Goal: Task Accomplishment & Management: Manage account settings

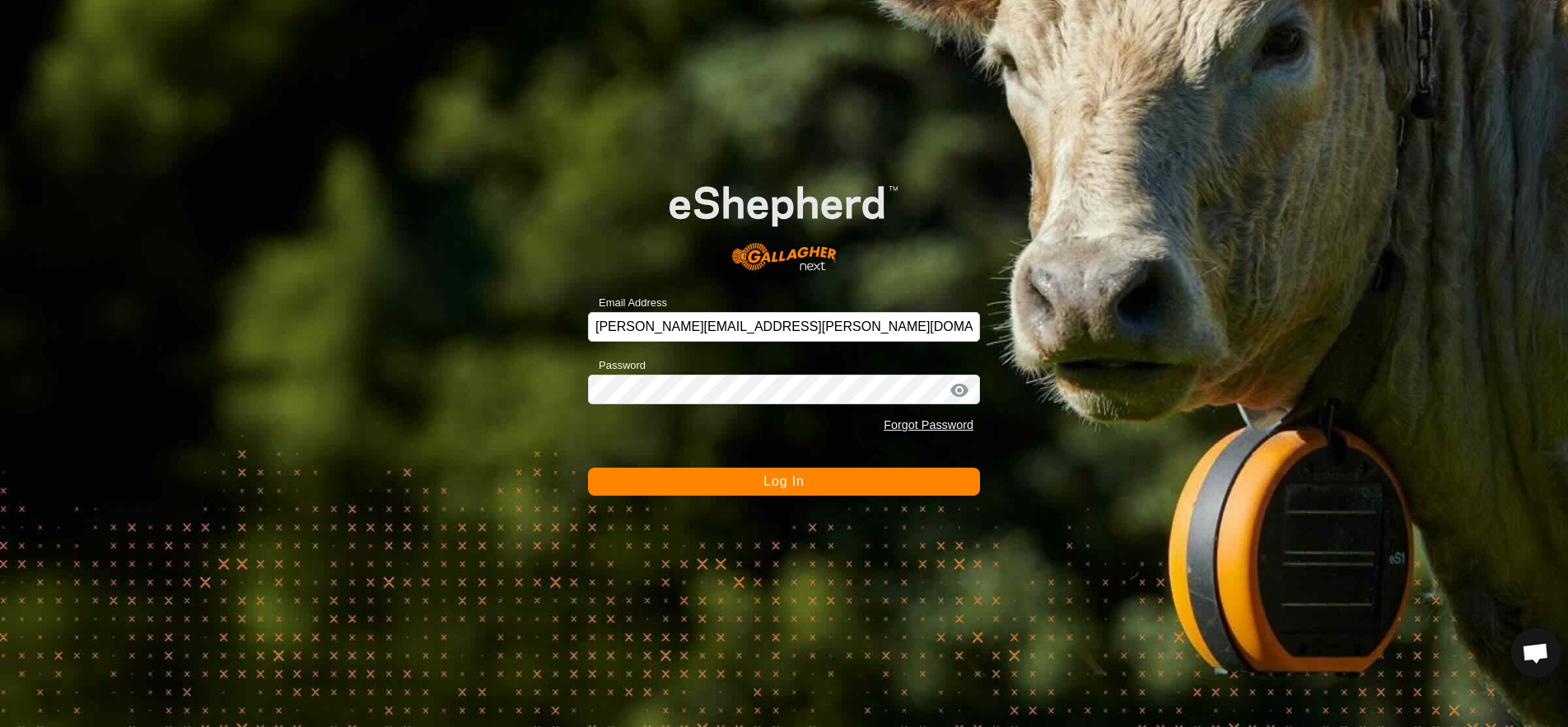
click at [759, 475] on button "Log In" at bounding box center [784, 482] width 392 height 28
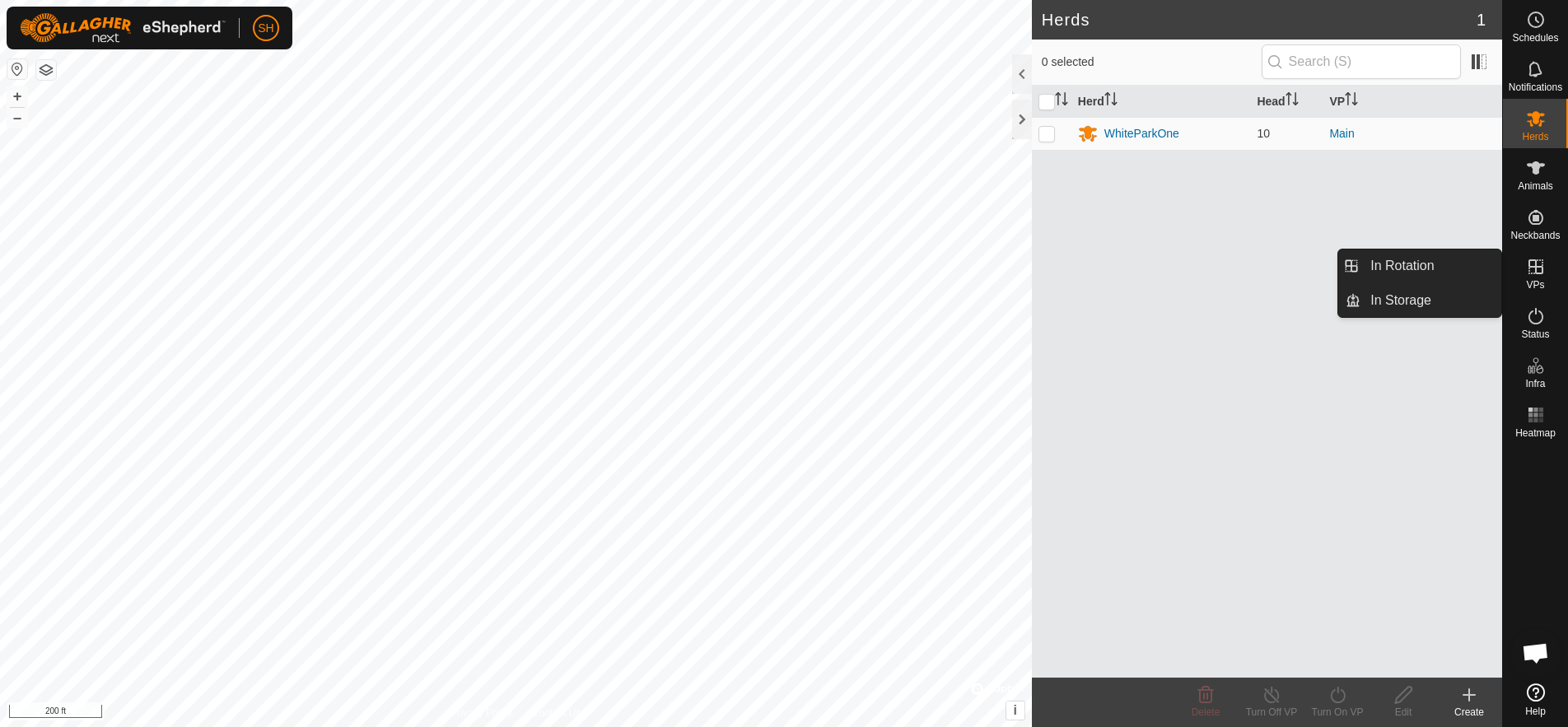
click at [1537, 263] on icon at bounding box center [1535, 266] width 19 height 19
click at [1529, 269] on icon at bounding box center [1535, 266] width 19 height 19
click at [1442, 264] on link "In Rotation" at bounding box center [1431, 266] width 141 height 33
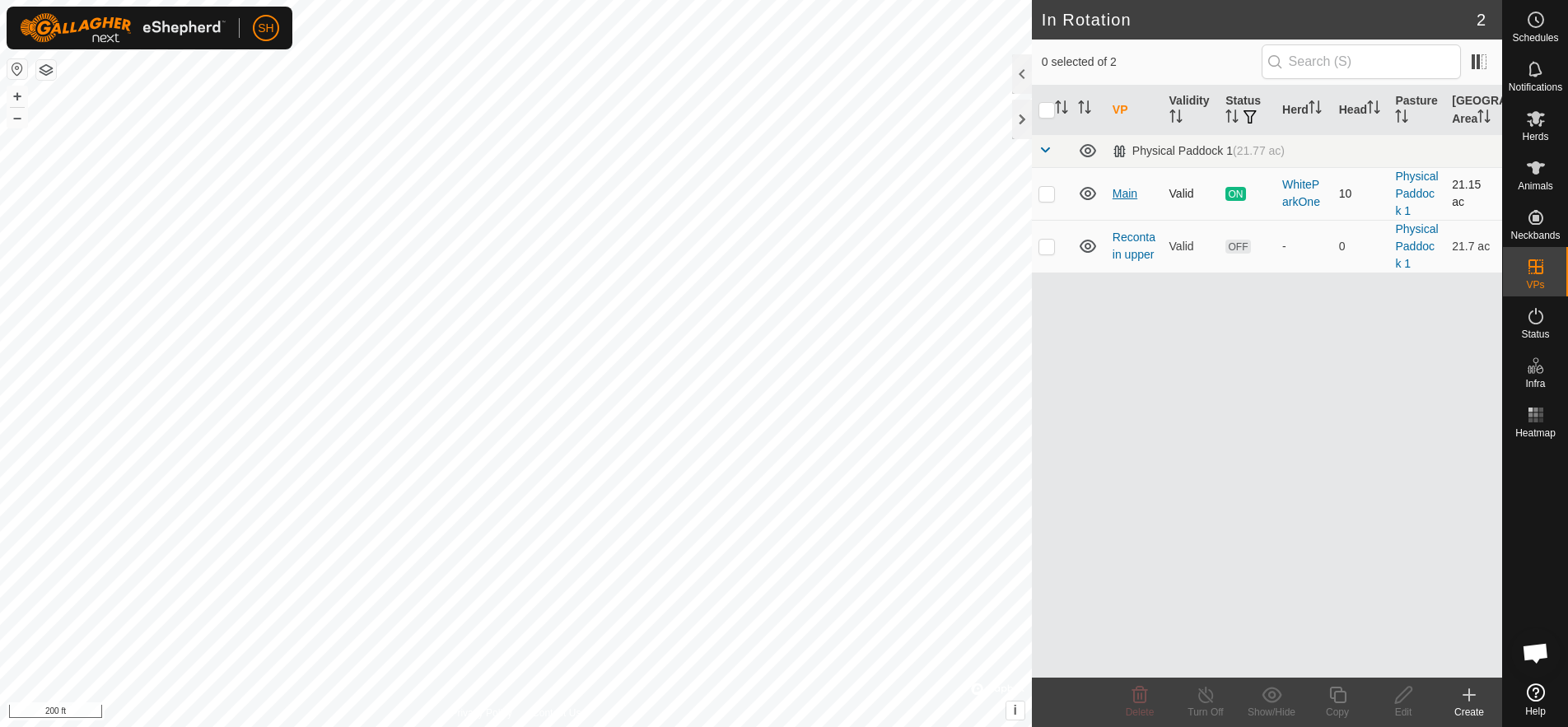
click at [1119, 199] on link "Main" at bounding box center [1124, 194] width 25 height 13
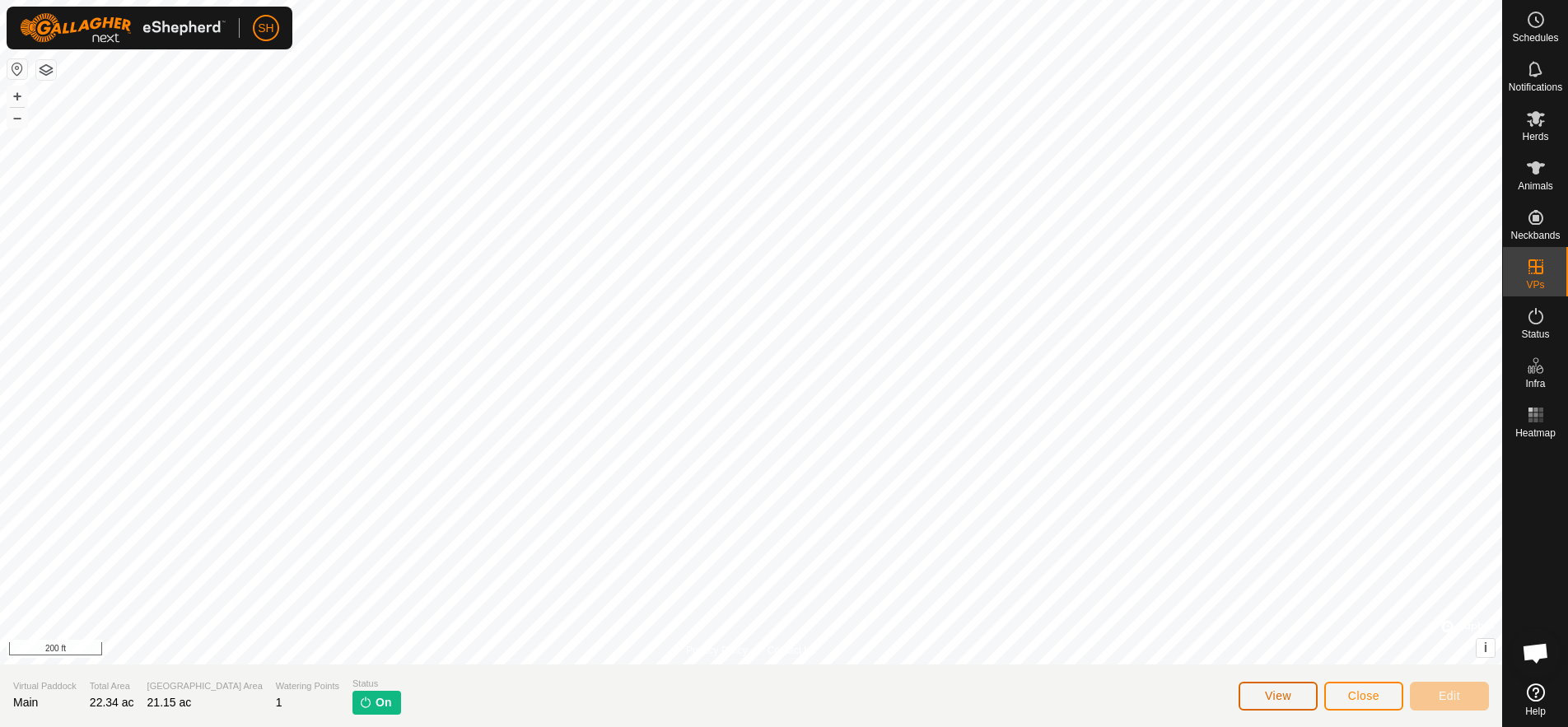
click at [1275, 685] on button "View" at bounding box center [1277, 696] width 79 height 29
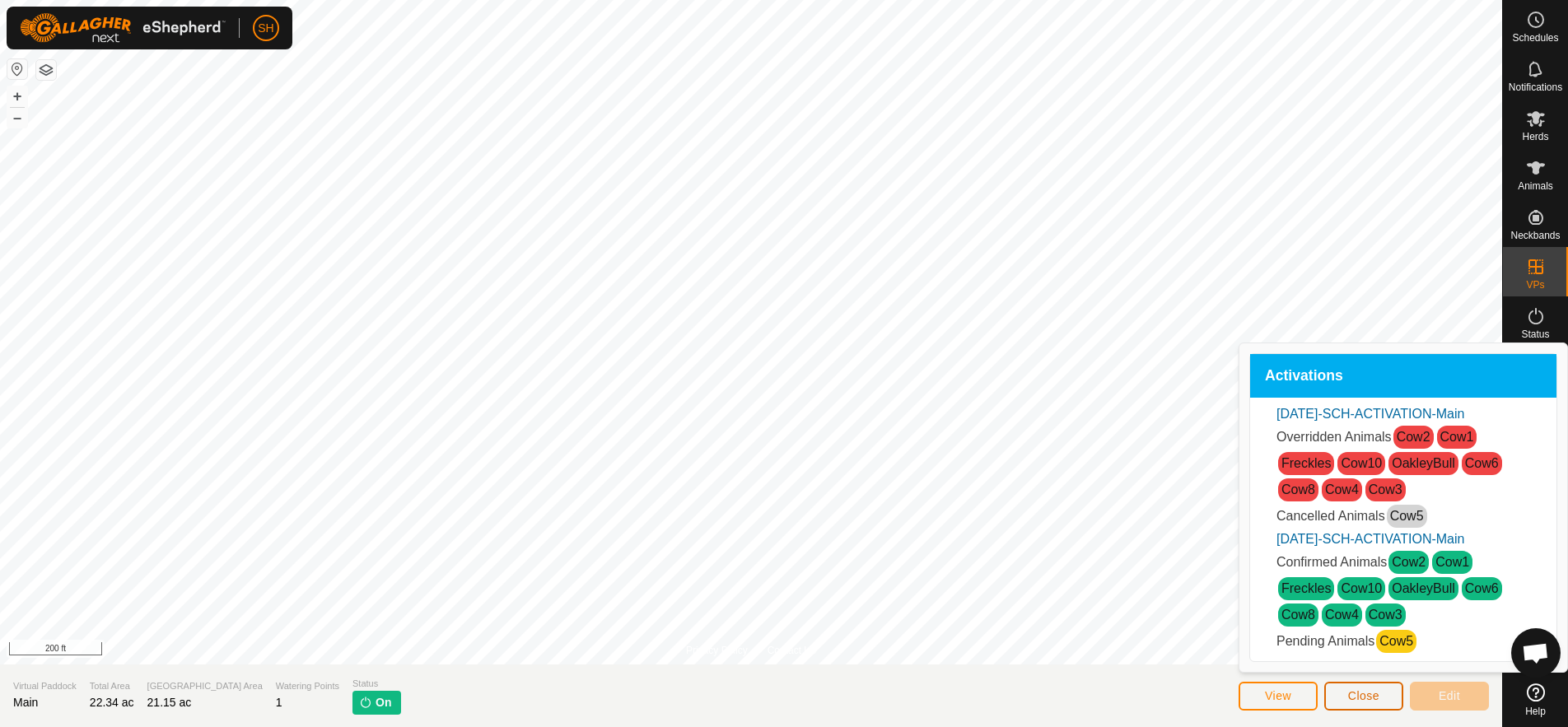
click at [1336, 695] on button "Close" at bounding box center [1362, 696] width 79 height 29
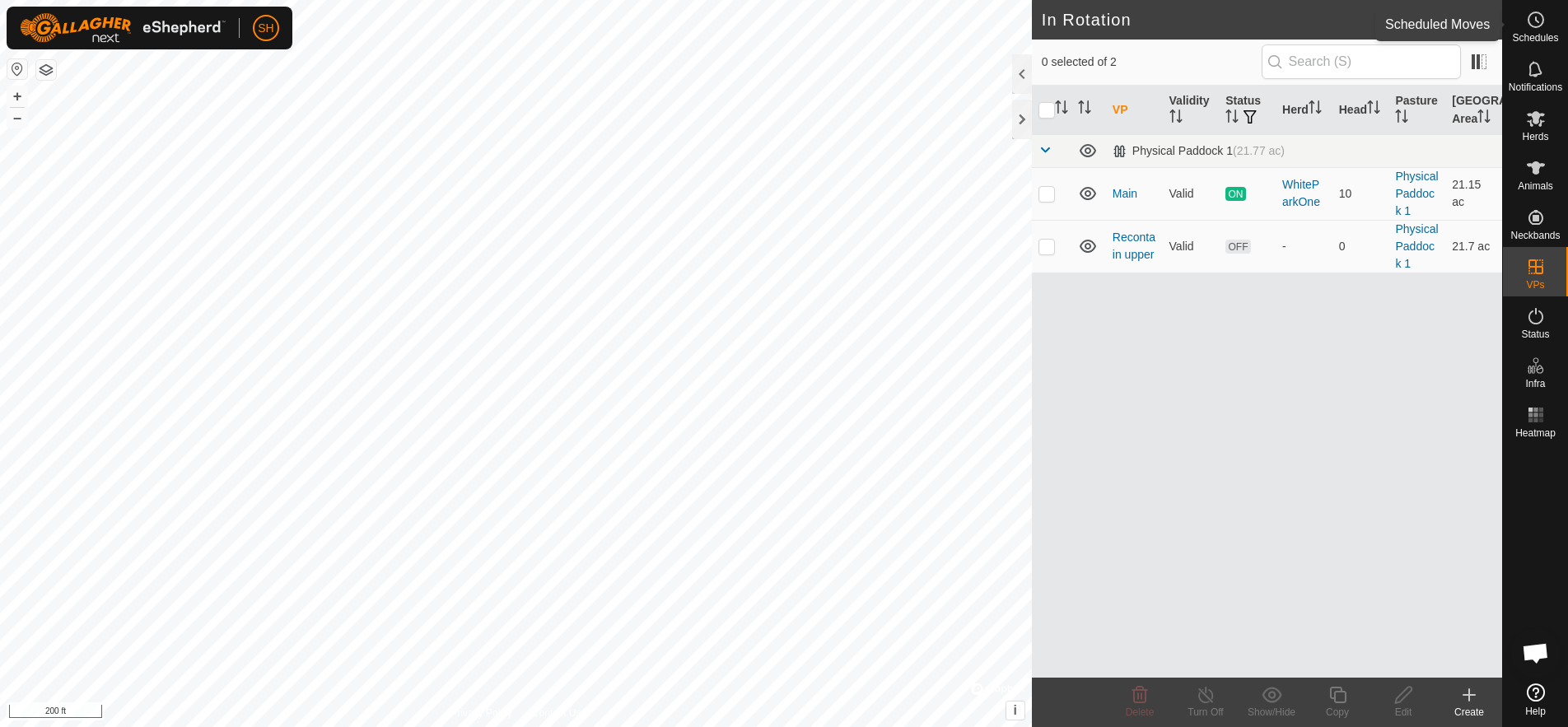
click at [1534, 27] on circle at bounding box center [1536, 19] width 15 height 15
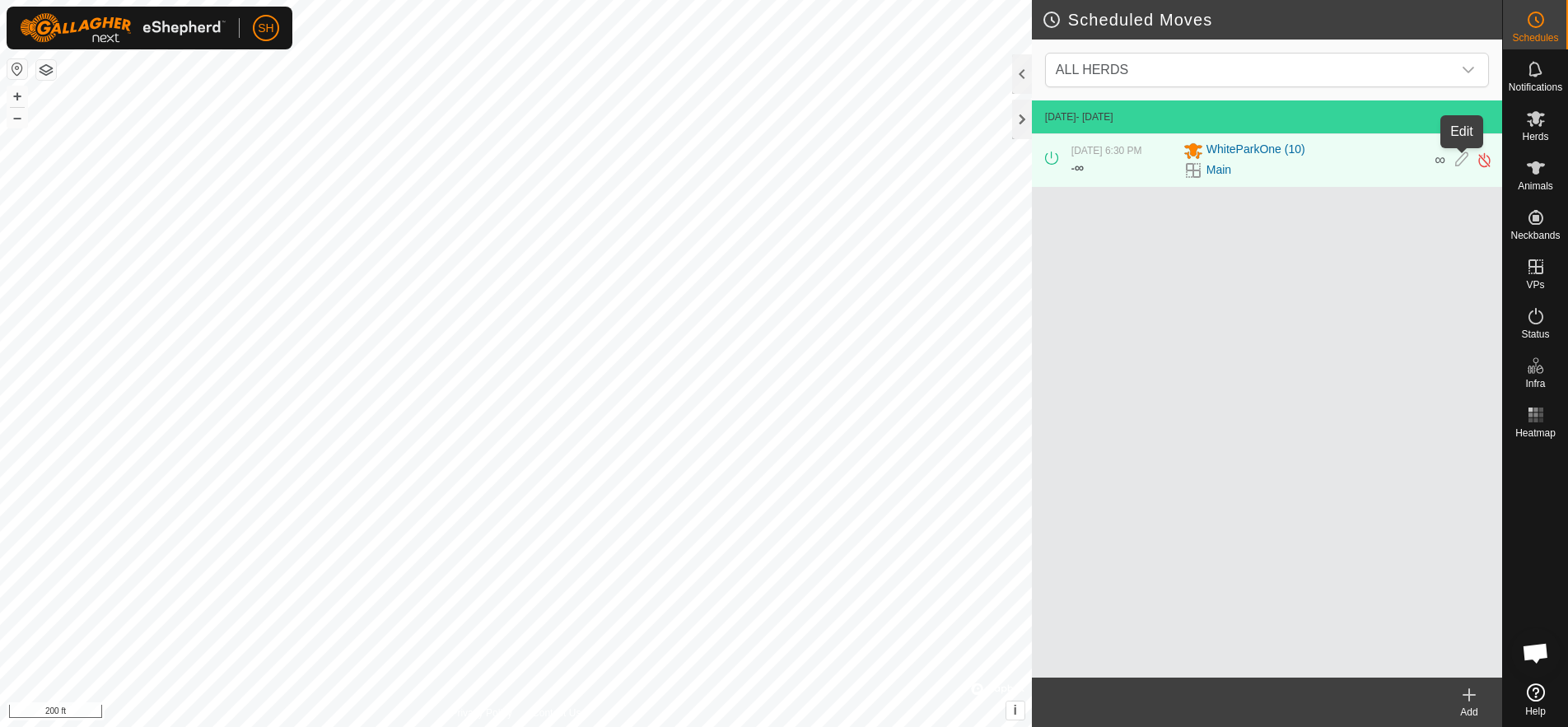
click at [1458, 159] on icon at bounding box center [1461, 160] width 13 height 18
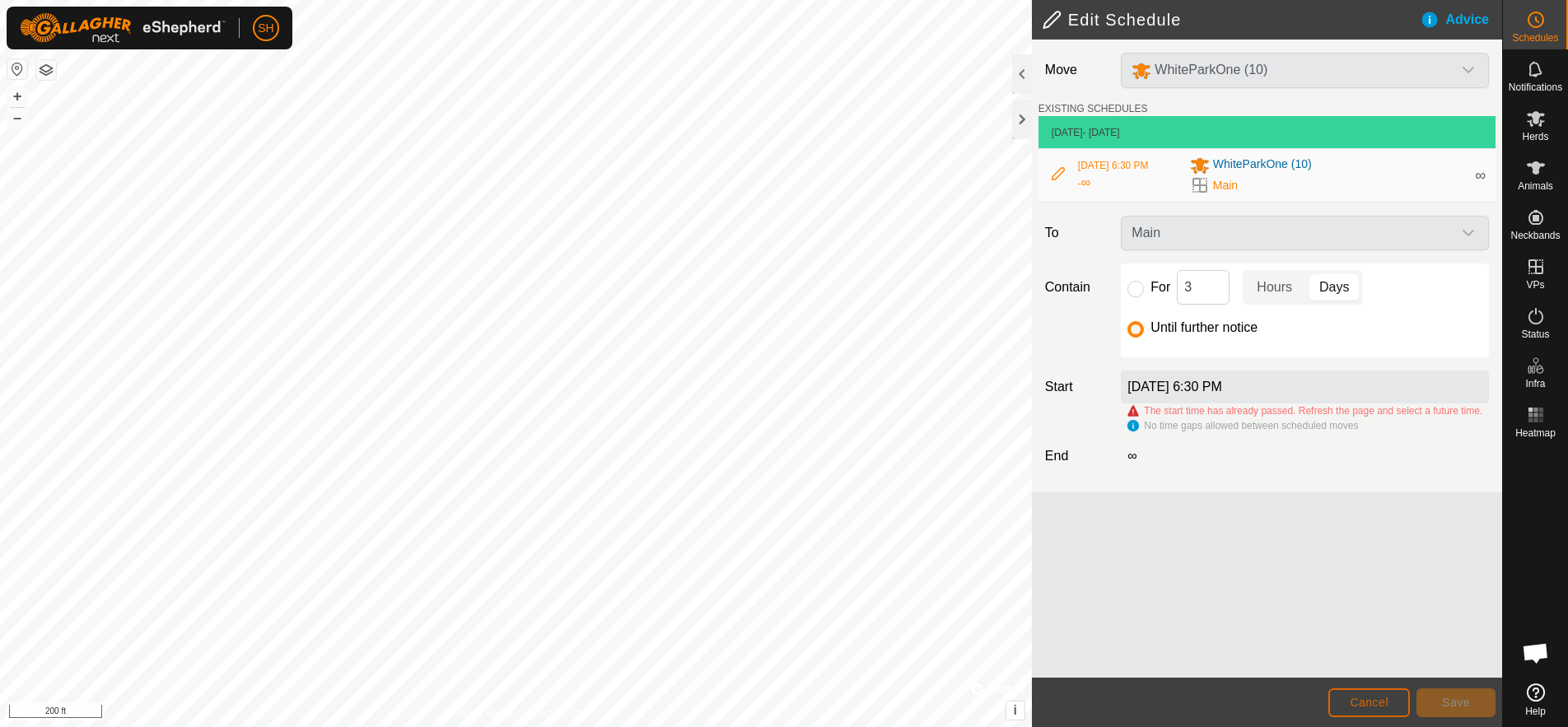
click at [1374, 705] on span "Cancel" at bounding box center [1369, 702] width 39 height 13
